Goal: Task Accomplishment & Management: Manage account settings

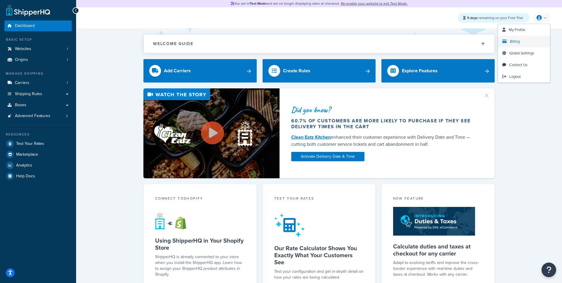
click at [517, 46] on link "Billing" at bounding box center [524, 42] width 52 height 12
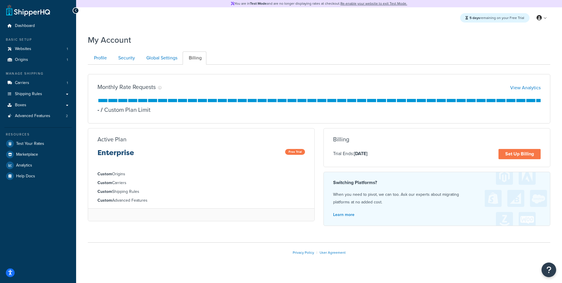
scroll to position [8, 0]
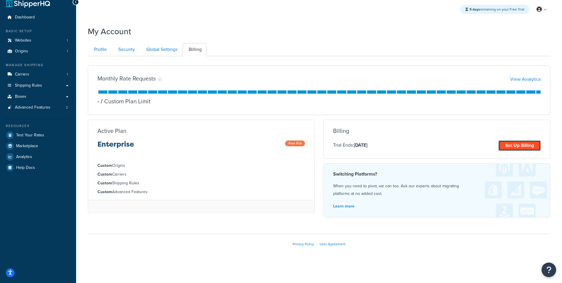
click at [505, 143] on link "Set Up Billing" at bounding box center [519, 145] width 42 height 10
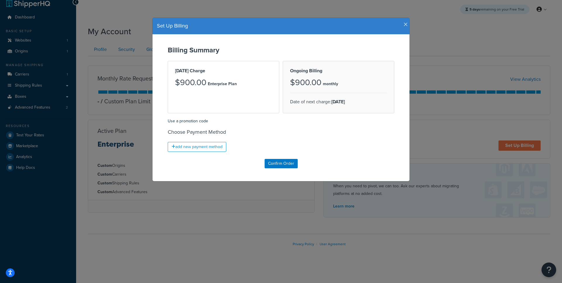
click at [404, 23] on icon "button" at bounding box center [406, 24] width 4 height 5
